Goal: Use online tool/utility: Utilize a website feature to perform a specific function

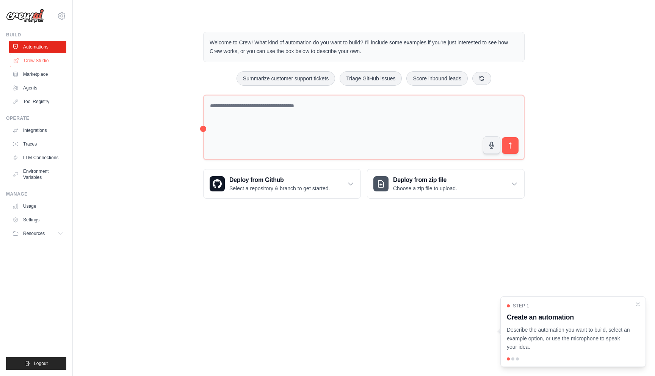
click at [40, 62] on link "Crew Studio" at bounding box center [38, 61] width 57 height 12
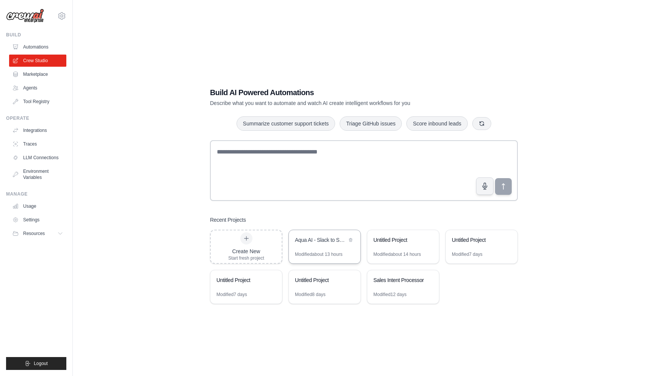
click at [324, 249] on div "Aqua AI - Slack to Salesforce Sales Automation" at bounding box center [325, 240] width 72 height 21
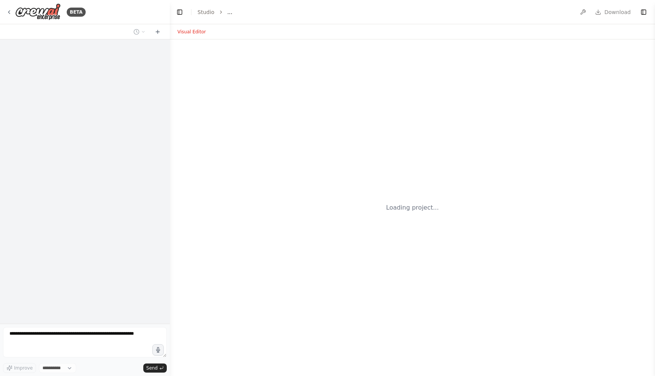
select select "****"
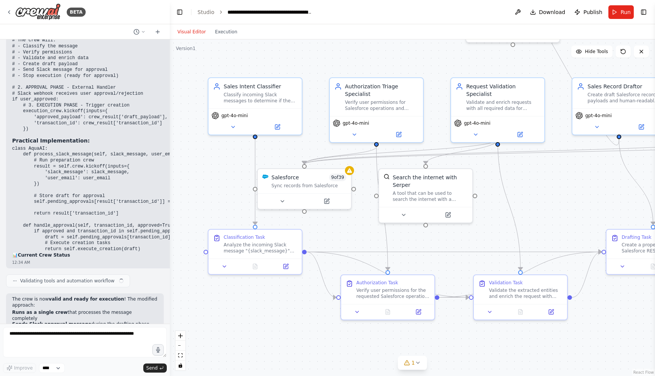
scroll to position [5584, 0]
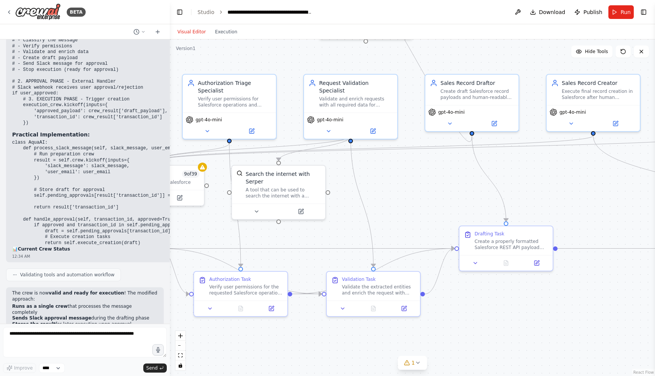
drag, startPoint x: 525, startPoint y: 183, endPoint x: 298, endPoint y: 175, distance: 227.6
click at [298, 176] on div ".deletable-edge-delete-btn { width: 20px; height: 20px; border: 0px solid #ffff…" at bounding box center [412, 207] width 485 height 337
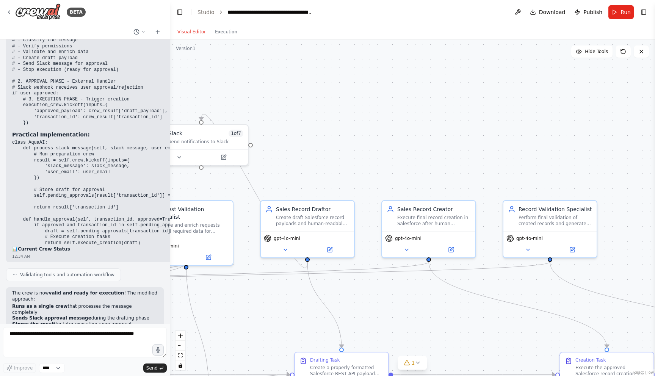
drag, startPoint x: 445, startPoint y: 174, endPoint x: 335, endPoint y: 295, distance: 163.7
click at [338, 297] on div ".deletable-edge-delete-btn { width: 20px; height: 20px; border: 0px solid #ffff…" at bounding box center [412, 207] width 485 height 337
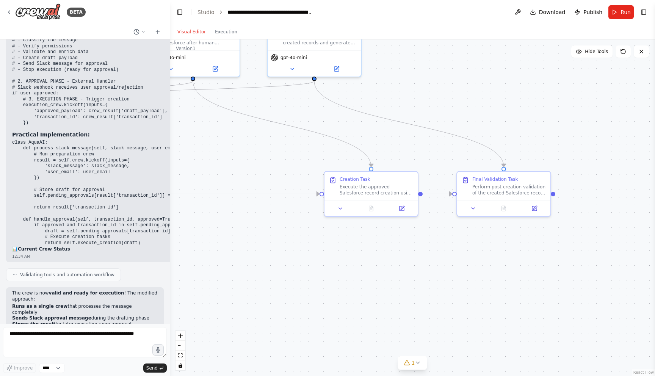
drag, startPoint x: 447, startPoint y: 323, endPoint x: 232, endPoint y: 145, distance: 278.9
click at [232, 146] on div ".deletable-edge-delete-btn { width: 20px; height: 20px; border: 0px solid #ffff…" at bounding box center [412, 207] width 485 height 337
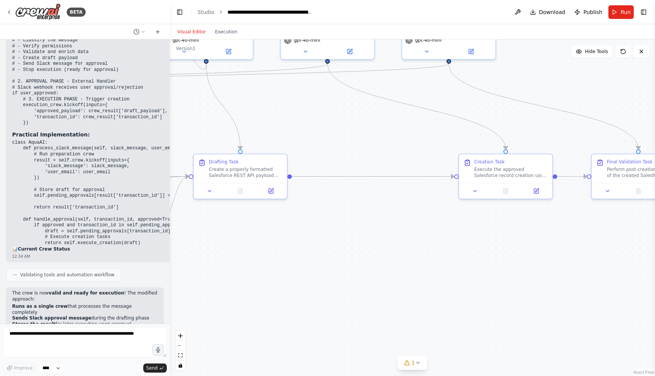
drag, startPoint x: 307, startPoint y: 265, endPoint x: 528, endPoint y: 255, distance: 221.2
click at [528, 255] on div ".deletable-edge-delete-btn { width: 20px; height: 20px; border: 0px solid #ffff…" at bounding box center [412, 207] width 485 height 337
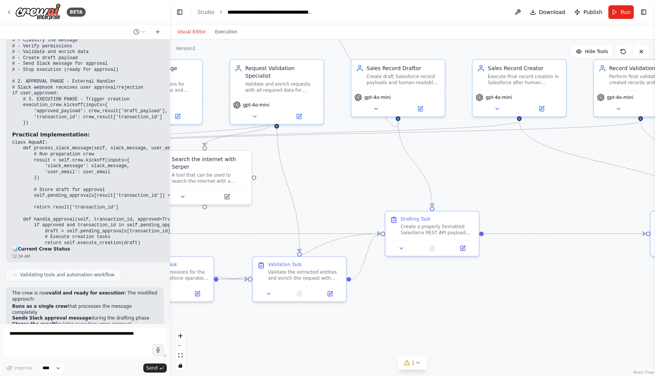
drag, startPoint x: 396, startPoint y: 232, endPoint x: 503, endPoint y: 291, distance: 122.5
click at [501, 290] on div ".deletable-edge-delete-btn { width: 20px; height: 20px; border: 0px solid #ffff…" at bounding box center [412, 207] width 485 height 337
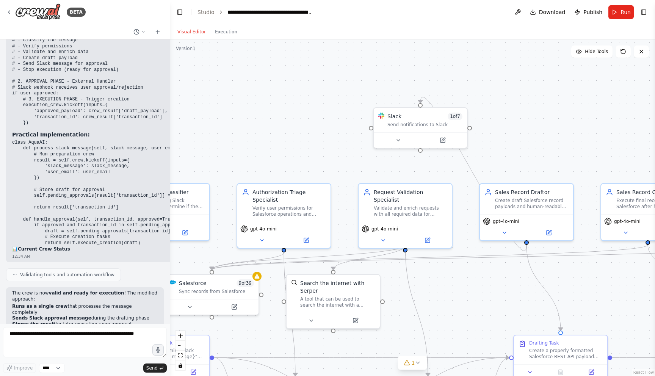
drag, startPoint x: 337, startPoint y: 132, endPoint x: 461, endPoint y: 250, distance: 171.1
click at [461, 251] on div ".deletable-edge-delete-btn { width: 20px; height: 20px; border: 0px solid #ffff…" at bounding box center [412, 207] width 485 height 337
click at [423, 117] on div "Slack 1 of 7" at bounding box center [424, 115] width 75 height 8
click at [446, 136] on button at bounding box center [442, 138] width 43 height 9
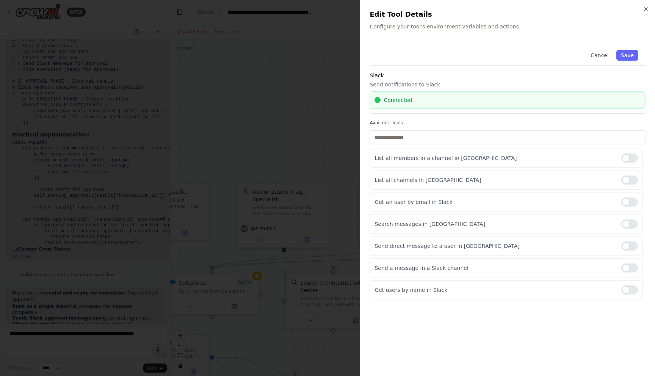
click at [412, 99] on div "Connected" at bounding box center [508, 100] width 266 height 8
click at [628, 249] on div at bounding box center [629, 245] width 17 height 9
click at [626, 295] on div "Get users by name in Slack" at bounding box center [506, 290] width 273 height 19
click at [627, 290] on div at bounding box center [629, 289] width 17 height 9
click at [628, 244] on div at bounding box center [629, 245] width 17 height 9
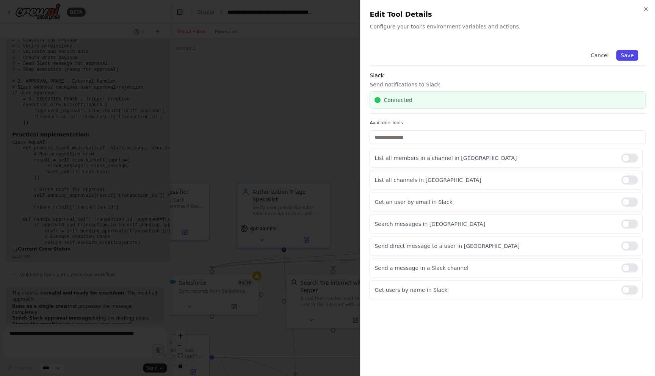
click at [632, 53] on button "Save" at bounding box center [627, 55] width 22 height 11
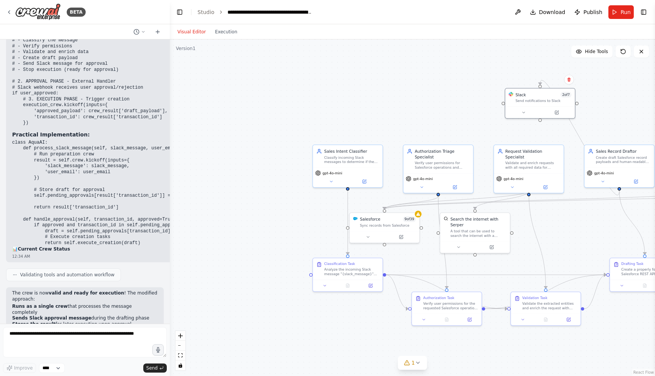
drag, startPoint x: 288, startPoint y: 139, endPoint x: 440, endPoint y: 122, distance: 153.0
click at [440, 122] on div ".deletable-edge-delete-btn { width: 20px; height: 20px; border: 0px solid #ffff…" at bounding box center [412, 207] width 485 height 337
drag, startPoint x: 389, startPoint y: 224, endPoint x: 384, endPoint y: 86, distance: 138.4
click at [384, 86] on div "Sync records from Salesforce" at bounding box center [387, 88] width 56 height 5
drag, startPoint x: 378, startPoint y: 89, endPoint x: 391, endPoint y: 221, distance: 132.5
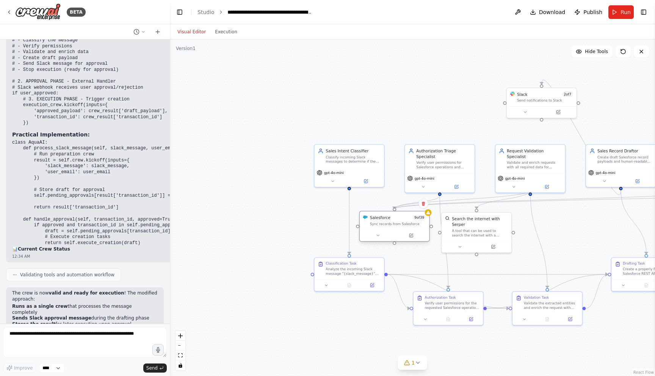
click at [391, 221] on div "Salesforce 9 of 39 Sync records from Salesforce" at bounding box center [395, 221] width 70 height 18
click at [285, 223] on div ".deletable-edge-delete-btn { width: 20px; height: 20px; border: 0px solid #ffff…" at bounding box center [412, 207] width 485 height 337
